Goal: Information Seeking & Learning: Learn about a topic

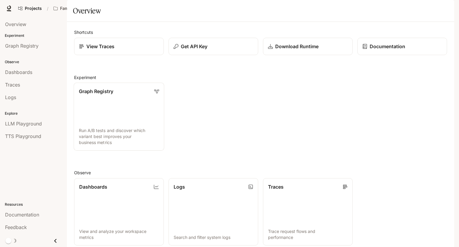
click at [99, 122] on link "Graph Registry Run A/B tests and discover which variant best improves your busi…" at bounding box center [119, 117] width 91 height 68
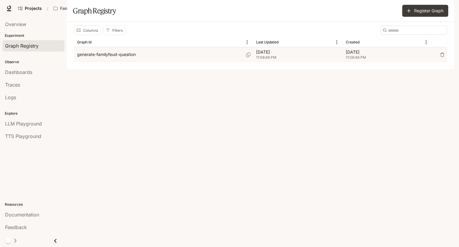
click at [113, 57] on p "generate-familyfeud-question" at bounding box center [106, 54] width 59 height 6
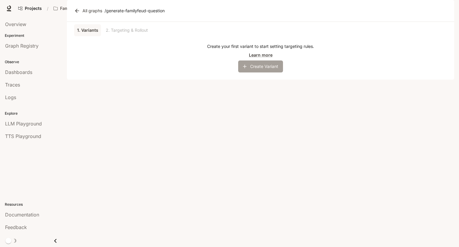
click at [257, 72] on button "Create Variant" at bounding box center [260, 66] width 45 height 12
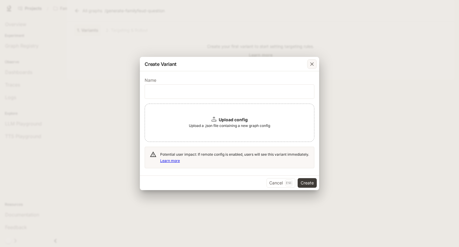
click at [312, 66] on icon "button" at bounding box center [312, 64] width 6 height 6
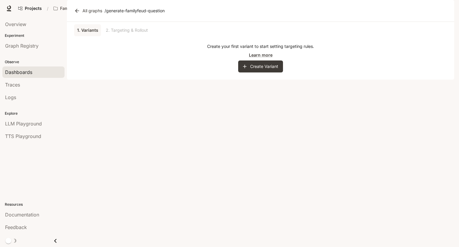
click at [24, 73] on span "Dashboards" at bounding box center [18, 71] width 27 height 7
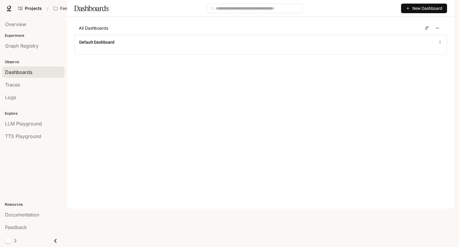
click at [404, 3] on link "Documentation Documentation" at bounding box center [407, 8] width 36 height 12
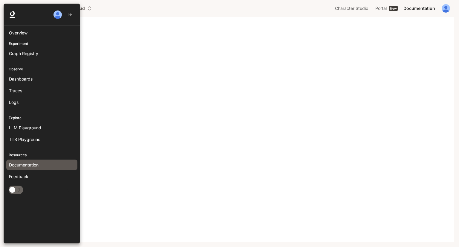
click at [32, 161] on span "Documentation" at bounding box center [24, 164] width 30 height 6
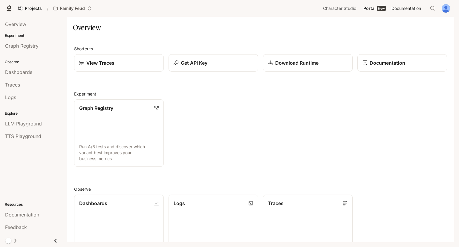
click at [410, 10] on span "Documentation" at bounding box center [407, 8] width 30 height 7
